Goal: Information Seeking & Learning: Understand process/instructions

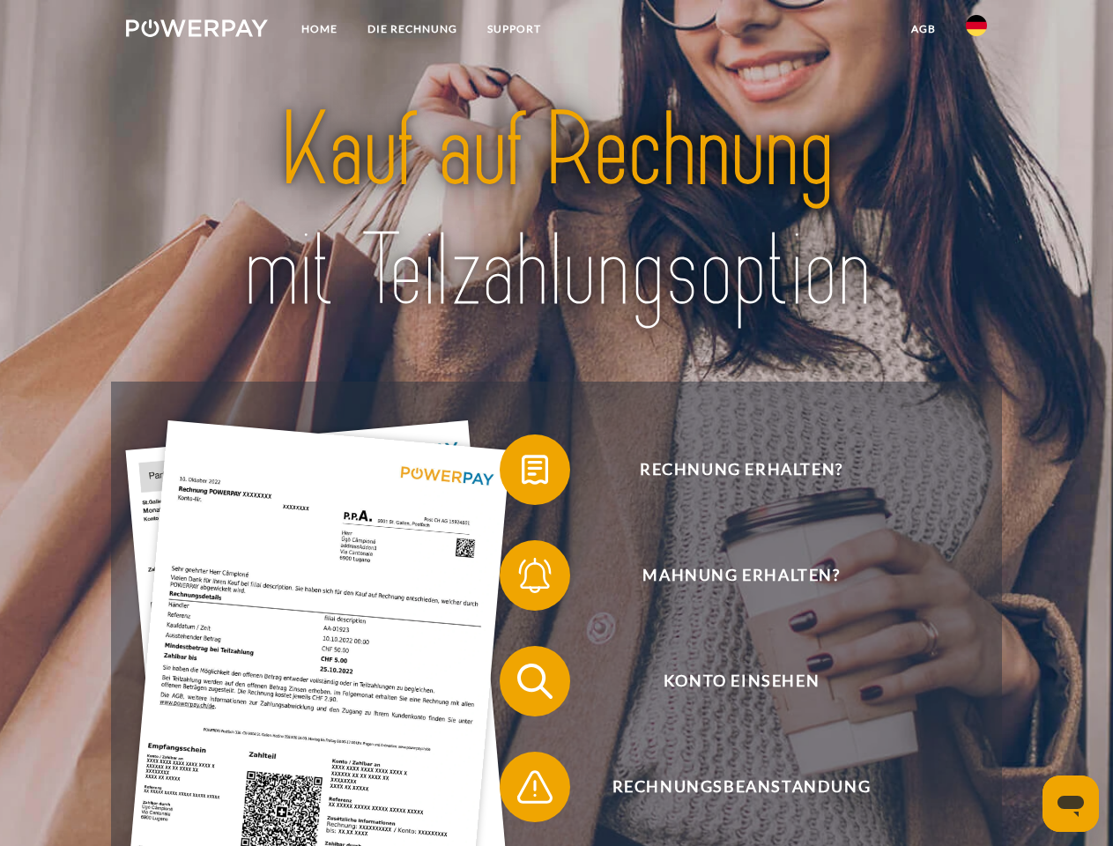
click at [197, 31] on img at bounding box center [197, 28] width 142 height 18
click at [977, 31] on img at bounding box center [976, 25] width 21 height 21
click at [923, 29] on link "agb" at bounding box center [924, 29] width 55 height 32
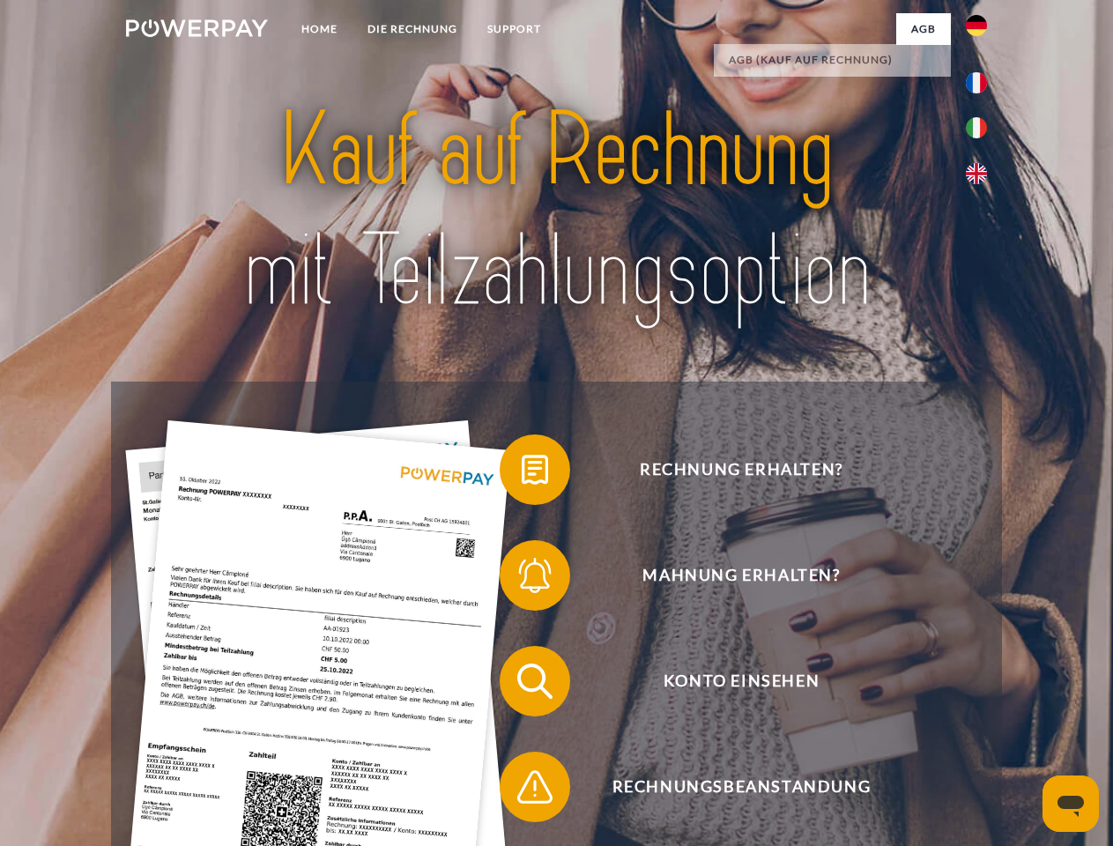
click at [522, 473] on span at bounding box center [509, 470] width 88 height 88
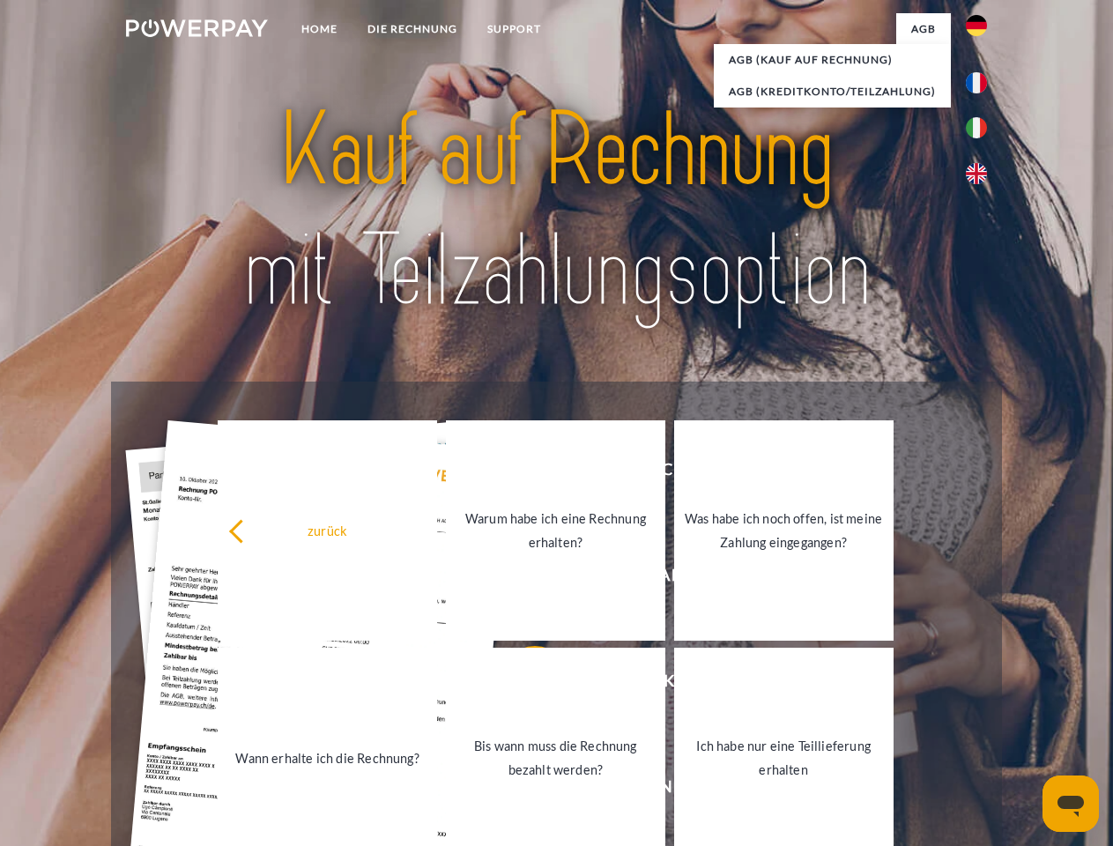
click at [522, 685] on link "Bis wann muss die Rechnung bezahlt werden?" at bounding box center [556, 758] width 220 height 220
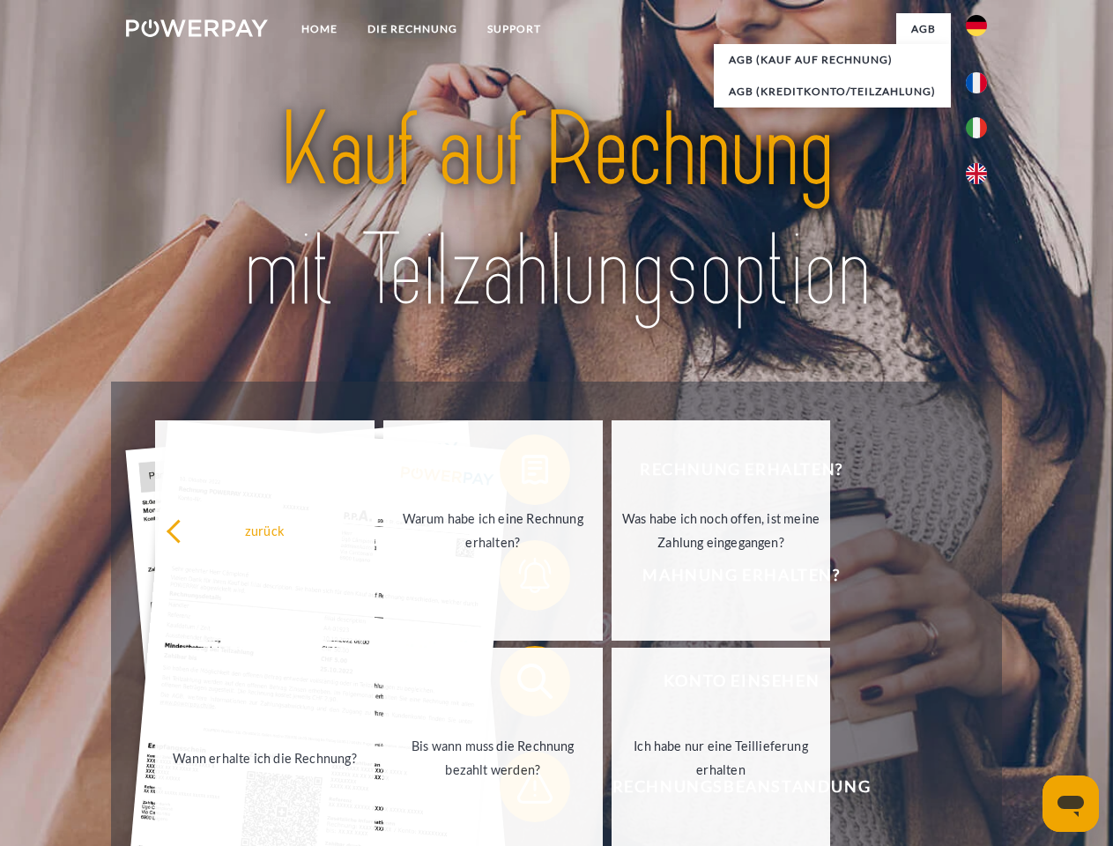
click at [522, 791] on span at bounding box center [509, 787] width 88 height 88
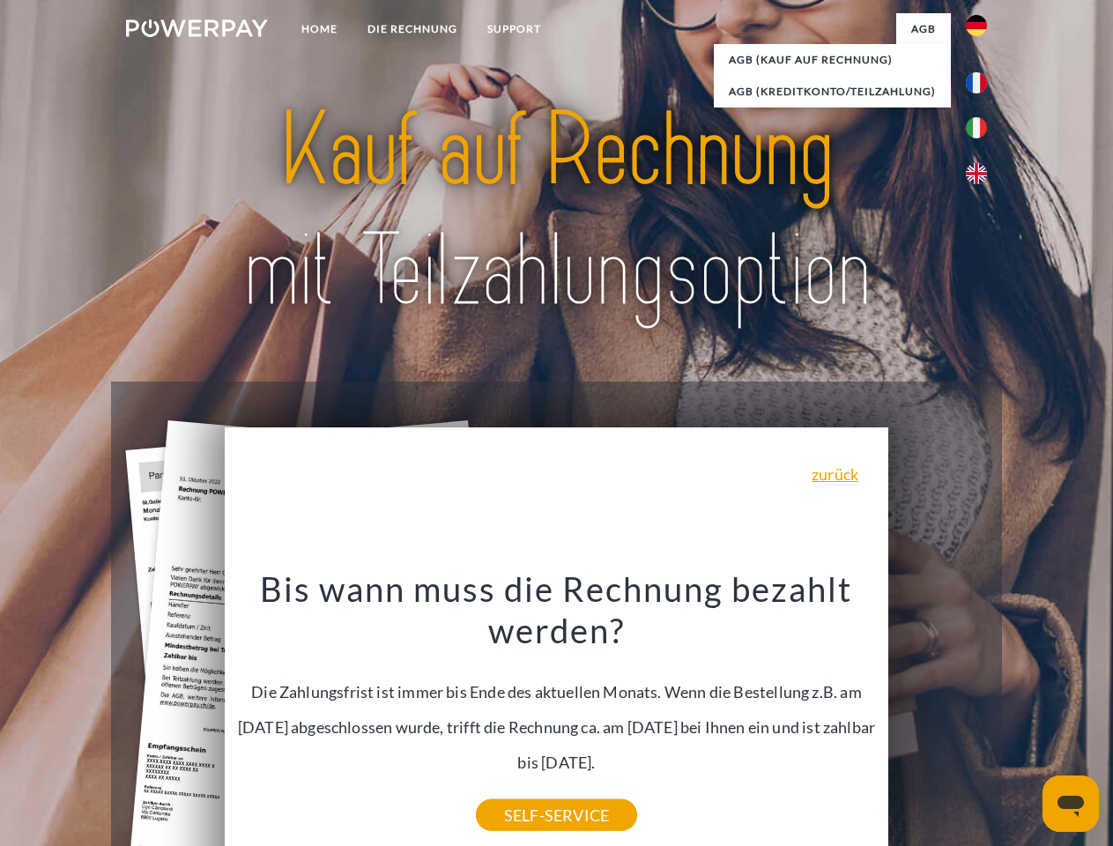
click at [1071, 804] on icon "Messaging-Fenster öffnen" at bounding box center [1071, 806] width 26 height 21
